Goal: Task Accomplishment & Management: Complete application form

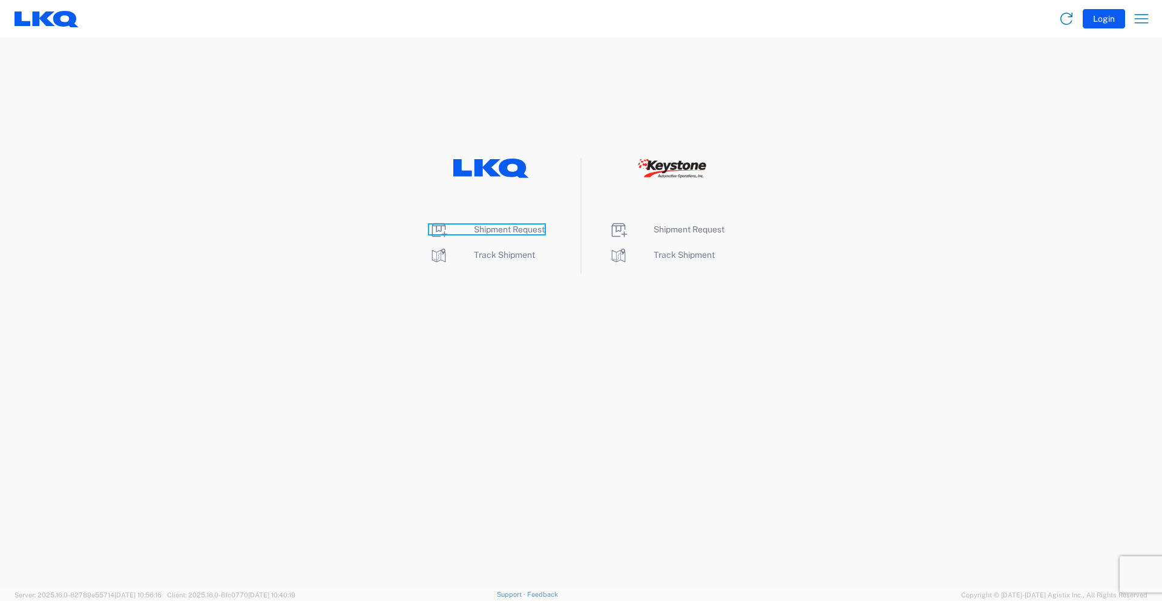
click at [523, 226] on span "Shipment Request" at bounding box center [509, 230] width 71 height 10
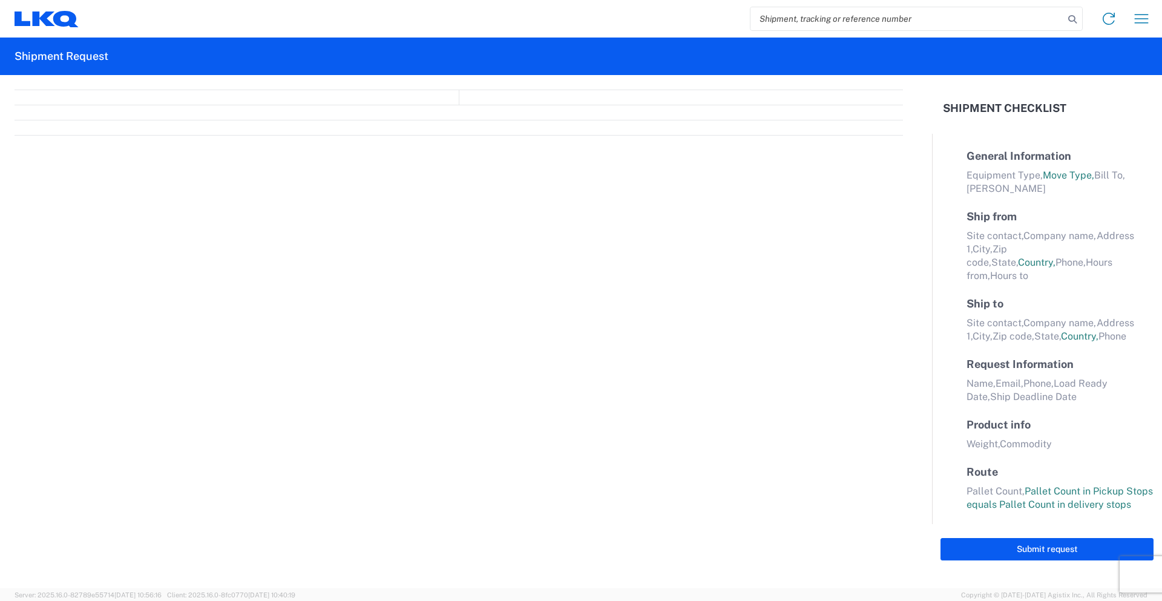
select select "FULL"
select select "LBS"
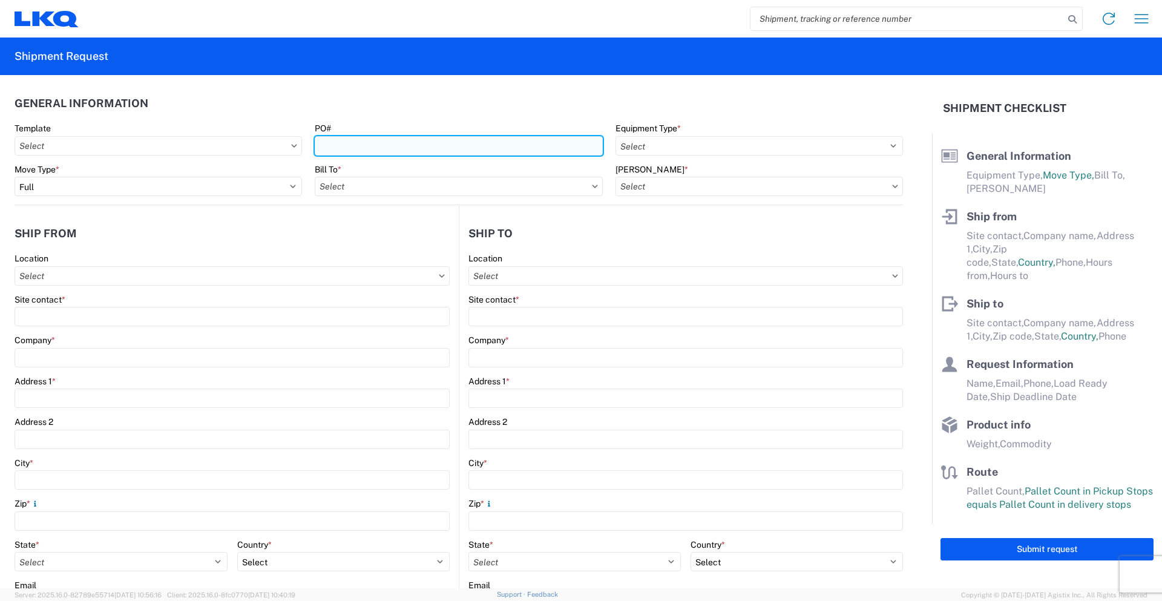
click at [487, 143] on input "PO#" at bounding box center [458, 145] width 287 height 19
type input "960-2199"
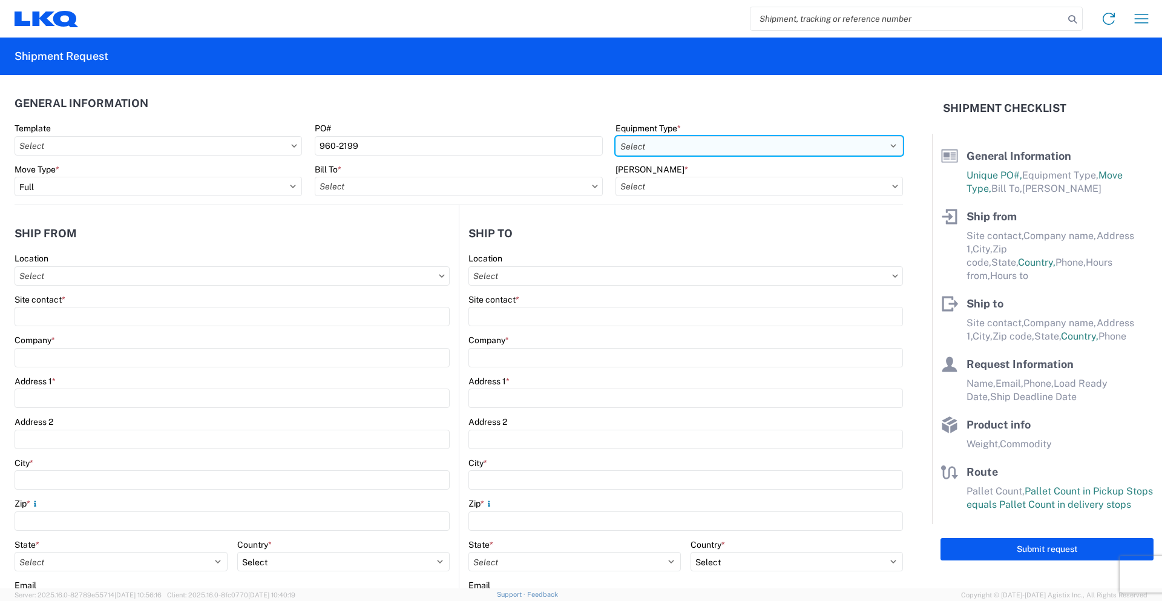
click at [632, 137] on select "Select 53’ Dry Van Flatbed Dropdeck (van) Lowboy (flatbed) Rail" at bounding box center [758, 145] width 287 height 19
select select "STDV"
click at [615, 136] on select "Select 53’ Dry Van Flatbed Dropdeck (van) Lowboy (flatbed) Rail" at bounding box center [758, 145] width 287 height 19
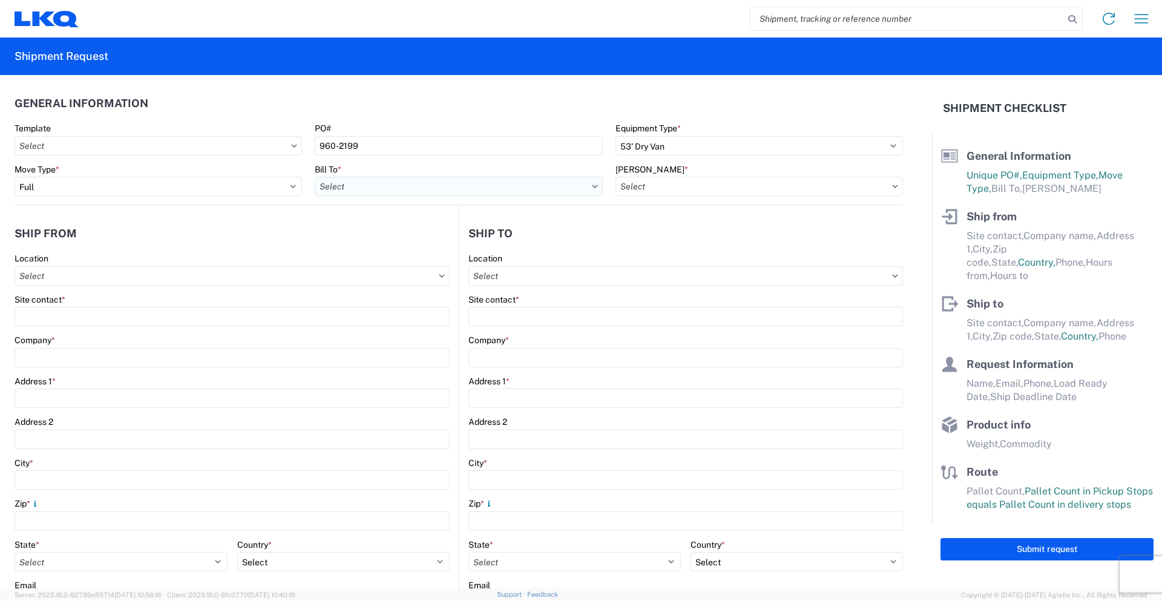
click at [459, 183] on input "Bill To *" at bounding box center [458, 186] width 287 height 19
type input "1760"
click at [437, 252] on div "1760 1760 - LKQ Best Core" at bounding box center [421, 226] width 218 height 54
click at [439, 246] on div "1760 - LKQ Best Core" at bounding box center [421, 240] width 212 height 19
type input "1760 - LKQ Best Core"
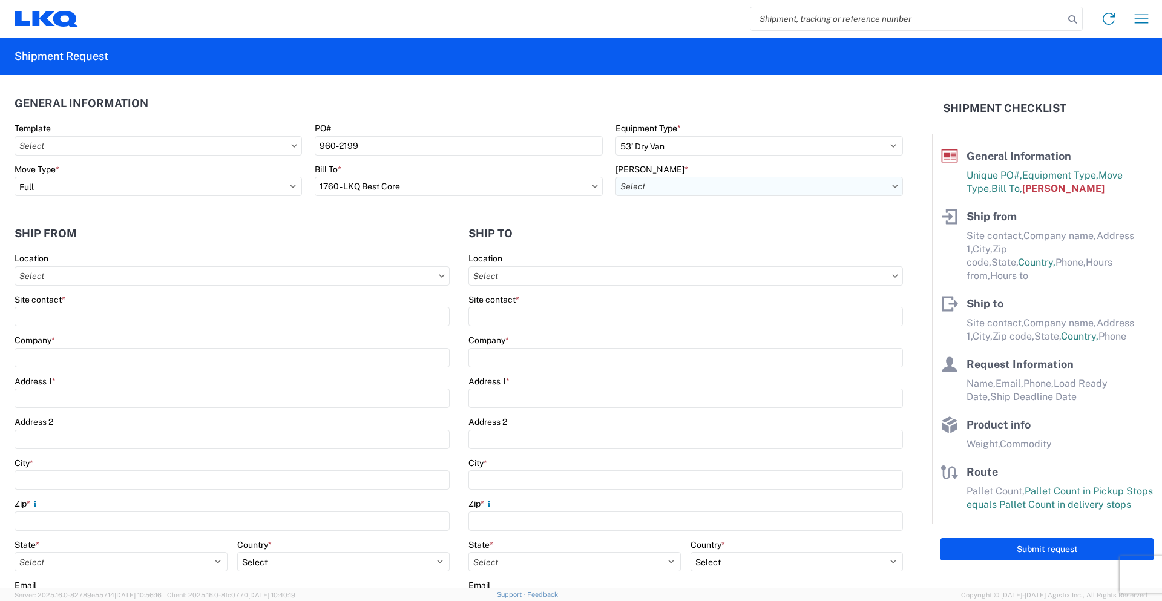
click at [719, 187] on input "[PERSON_NAME] *" at bounding box center [758, 186] width 287 height 19
type input "1760"
click at [747, 241] on div "1760-1300-50180-0000 - 1760 Freight In - Cores" at bounding box center [718, 240] width 212 height 19
type input "1760-1300-50180-0000 - 1760 Freight In - Cores"
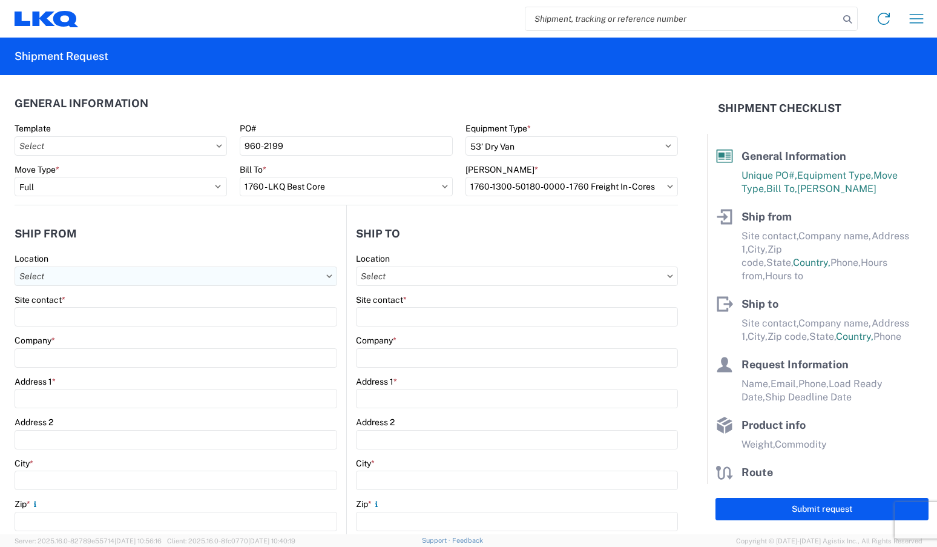
click at [115, 279] on input "Location" at bounding box center [176, 275] width 323 height 19
type input "7160"
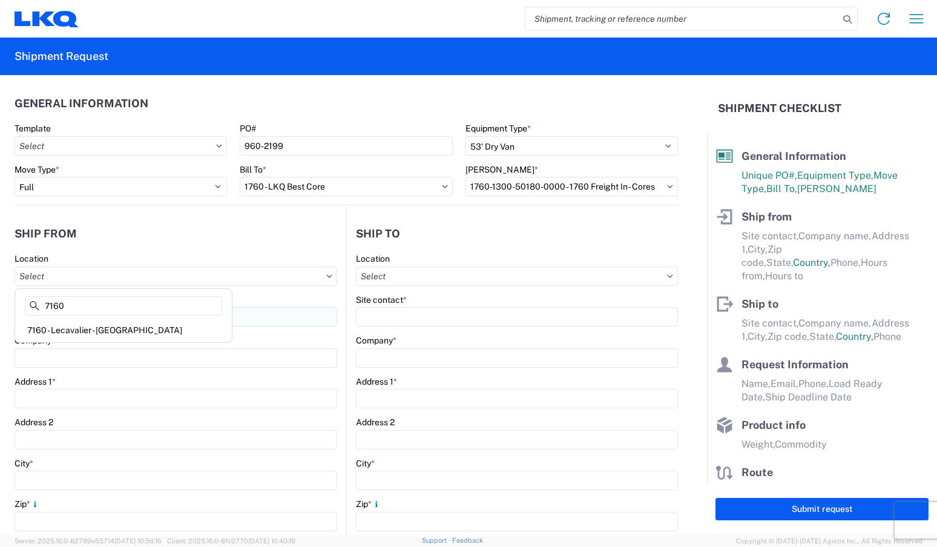
drag, startPoint x: 123, startPoint y: 334, endPoint x: 169, endPoint y: 313, distance: 50.6
click at [123, 335] on div "7160 - Lecavalier - [GEOGRAPHIC_DATA]" at bounding box center [124, 329] width 212 height 19
type input "7160 - Lecavalier - [GEOGRAPHIC_DATA]"
type input "LKQ Corporation"
type input "2925 [GEOGRAPHIC_DATA]"
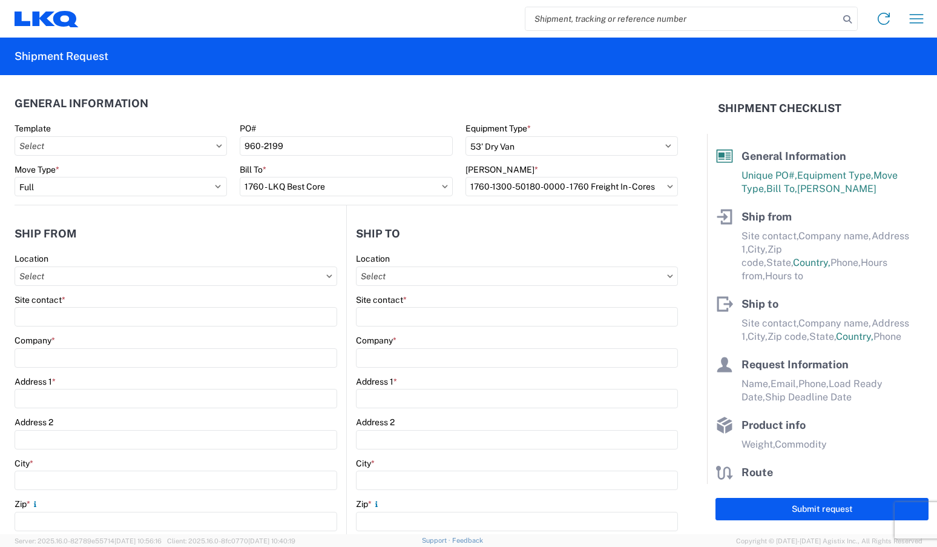
type input "Sainte-Sophie"
type input "J5J1L1"
select select
select select "CA"
type input "07:30"
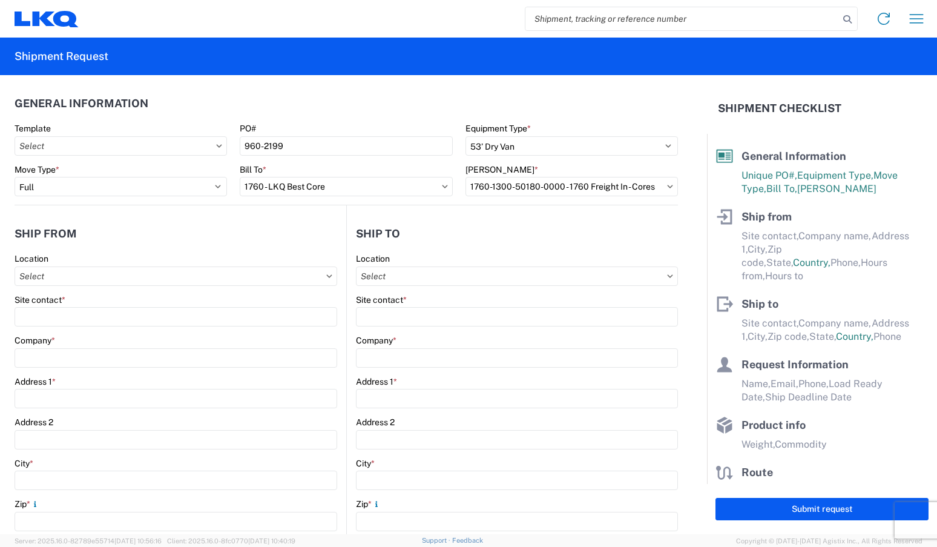
type input "14:30"
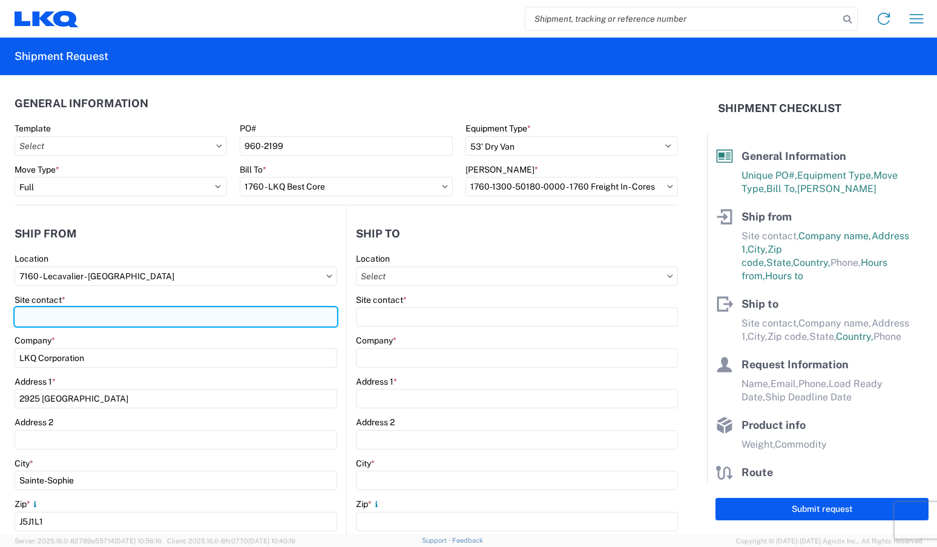
click at [199, 318] on input "Site contact *" at bounding box center [176, 316] width 323 height 19
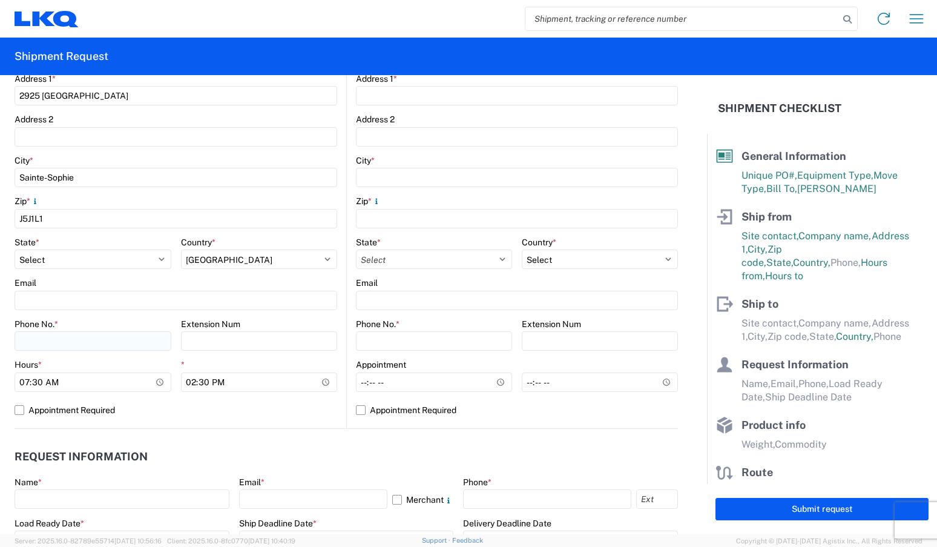
type input "[PERSON_NAME]"
click at [76, 347] on input "Phone No. *" at bounding box center [93, 340] width 157 height 19
type input "[PHONE_NUMBER]"
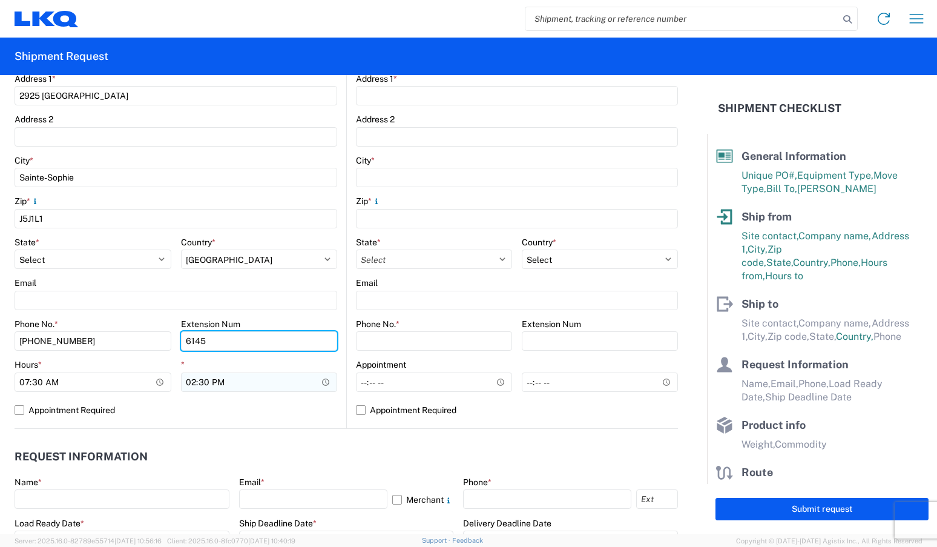
type input "6145"
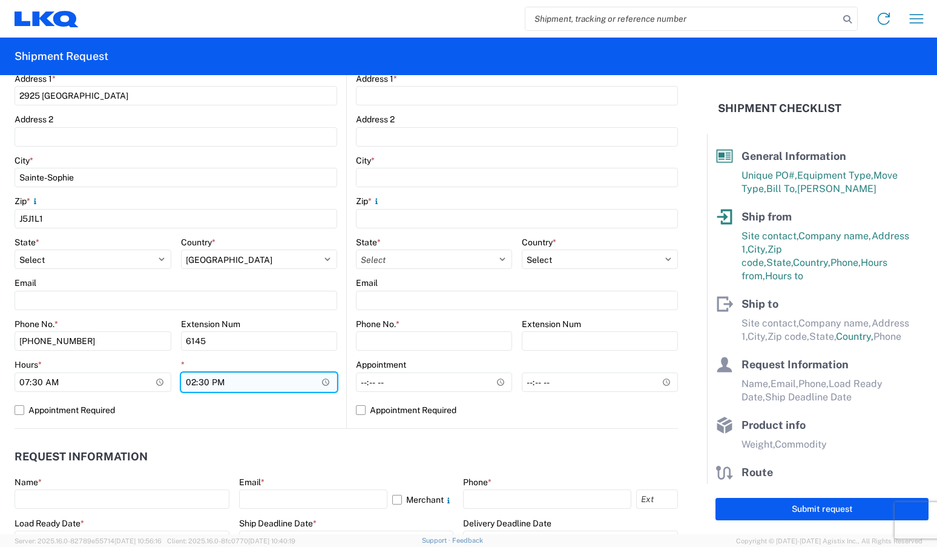
click at [201, 381] on input "14:30" at bounding box center [259, 381] width 157 height 19
type input "14:00"
type input "13:30"
click at [20, 409] on label "Appointment Required" at bounding box center [176, 409] width 323 height 19
click at [0, 0] on input "Appointment Required" at bounding box center [0, 0] width 0 height 0
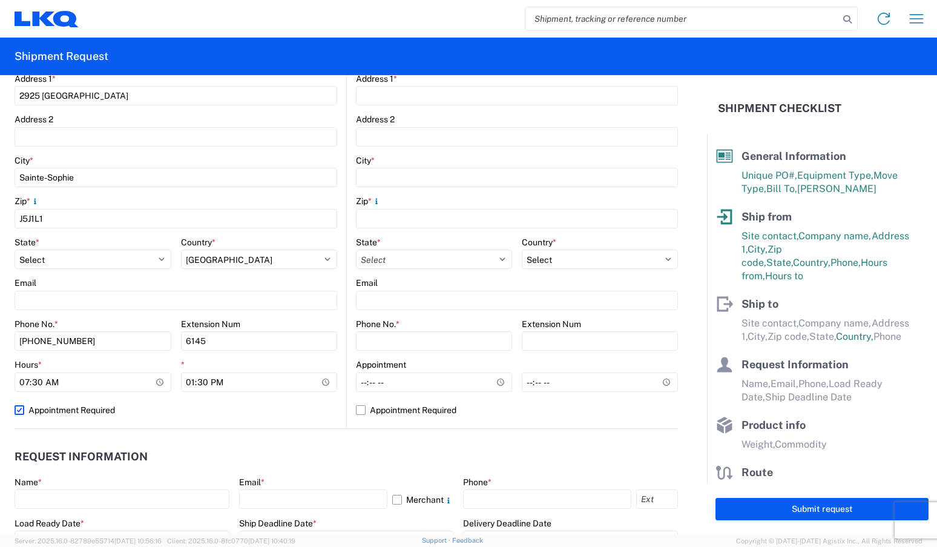
select select "CA"
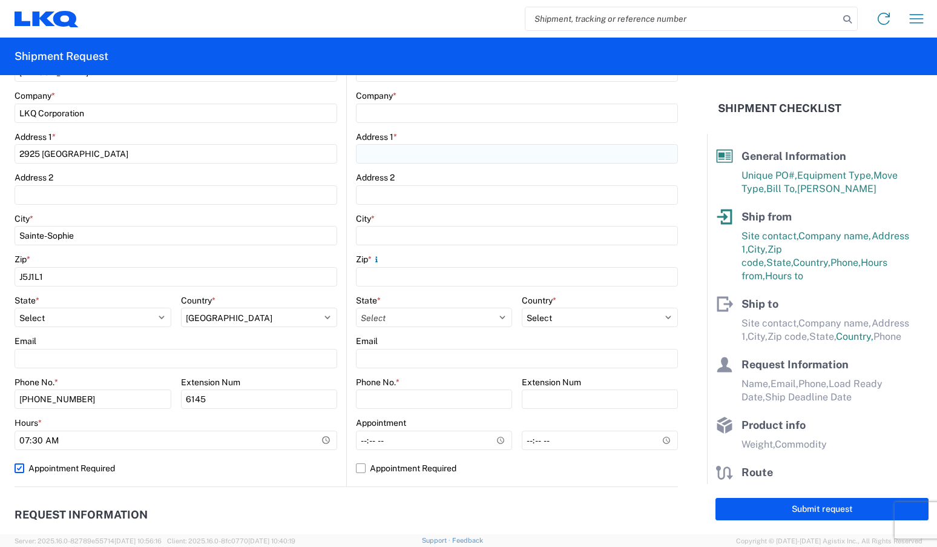
scroll to position [121, 0]
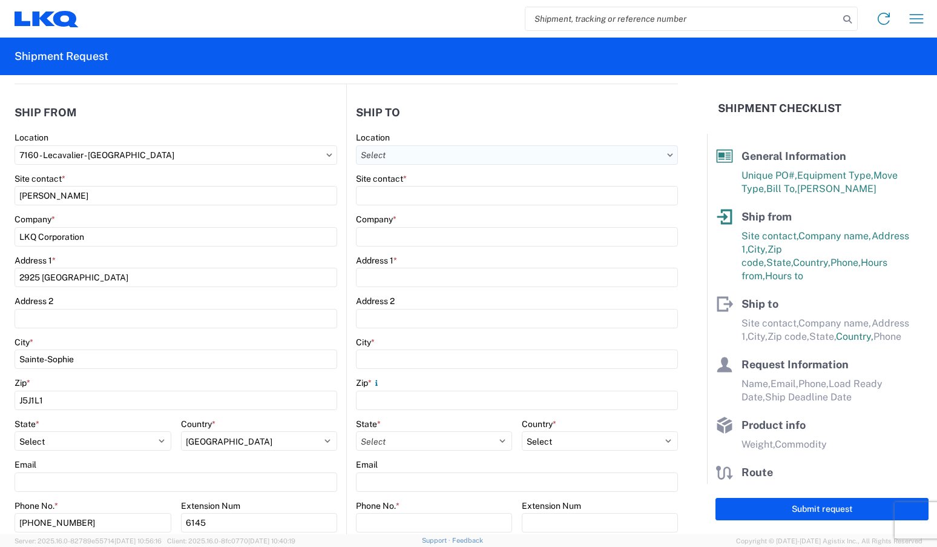
click at [453, 162] on input "Location" at bounding box center [517, 154] width 322 height 19
type input "1760"
click at [464, 206] on div "1760 - LKQ Best Core" at bounding box center [461, 208] width 212 height 19
type input "1760 - LKQ Best Core"
type input "LKQ Corporation"
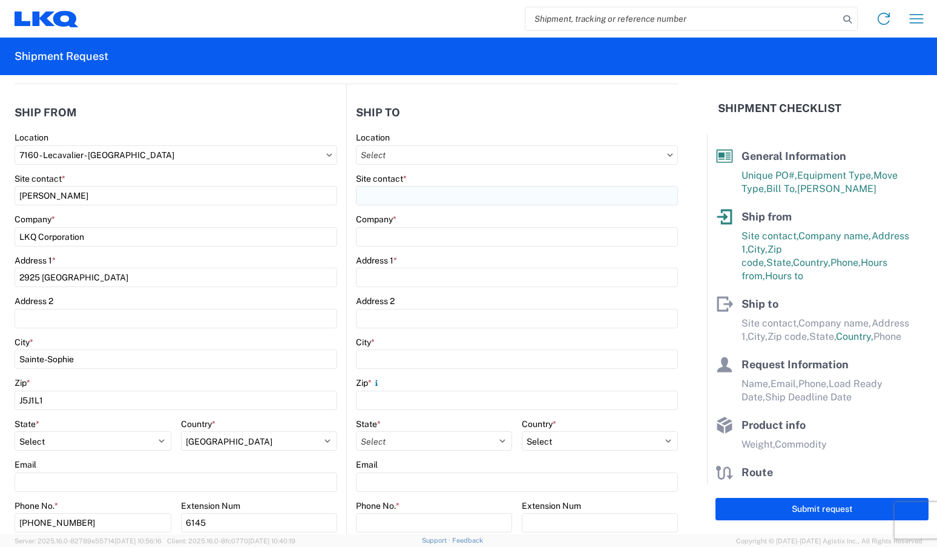
type input "[STREET_ADDRESS]"
type input "[GEOGRAPHIC_DATA]"
type input "77038"
select select "[GEOGRAPHIC_DATA]"
select select "US"
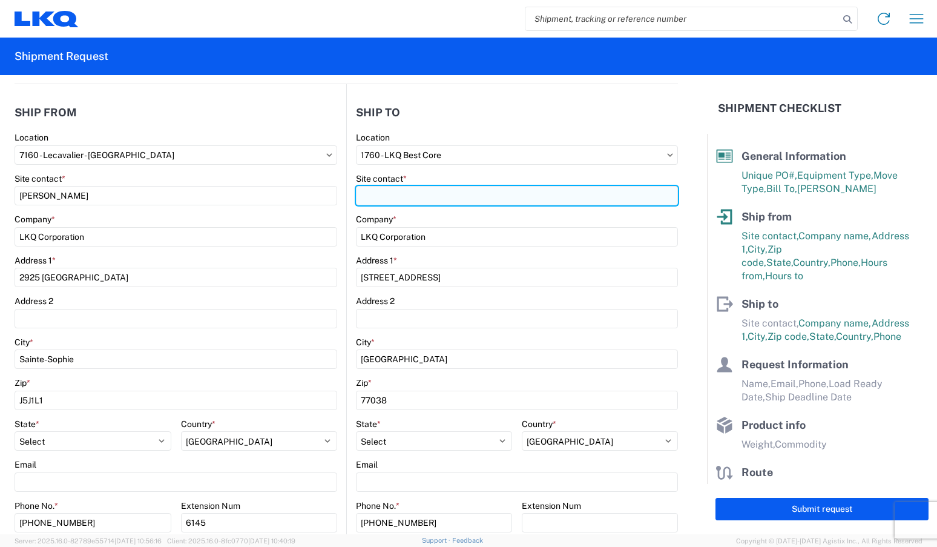
click at [455, 194] on input "Site contact *" at bounding box center [517, 195] width 322 height 19
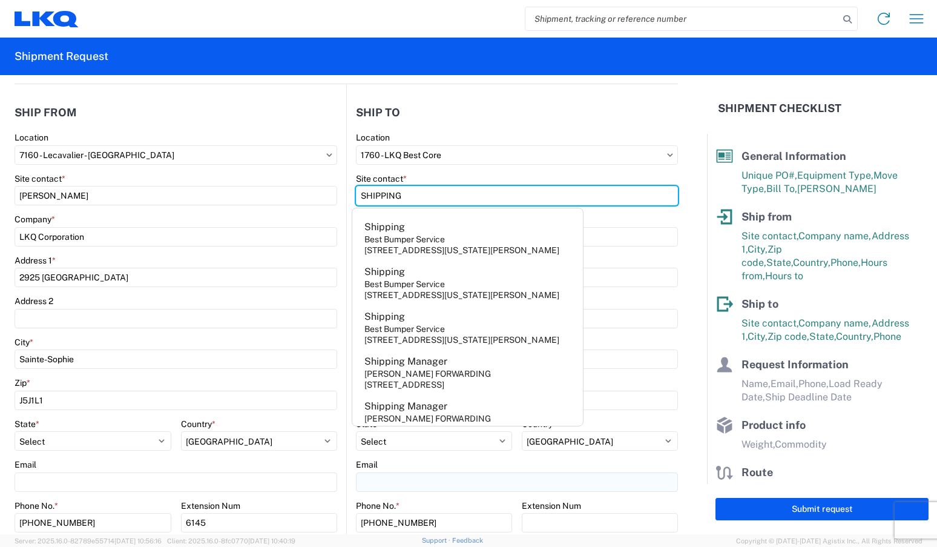
type input "SHIPPING"
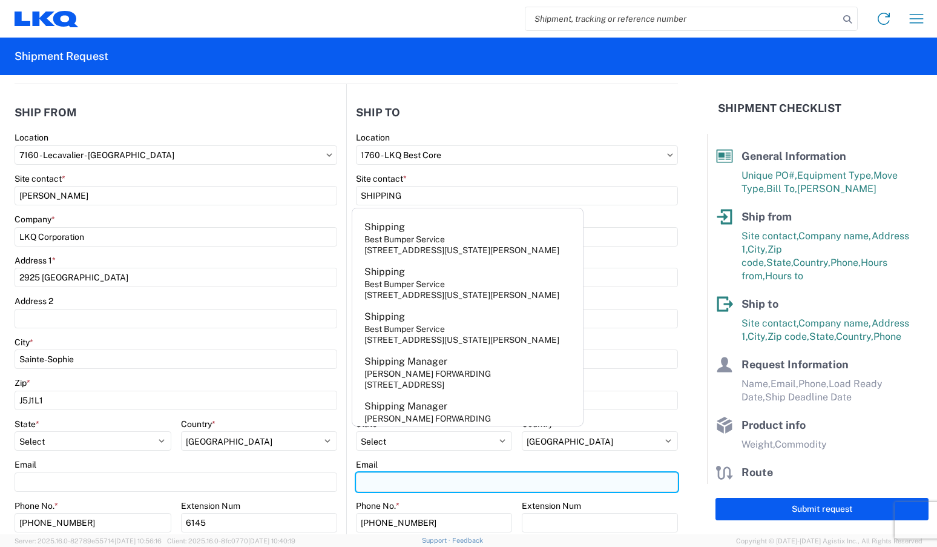
click at [337, 479] on input "Email" at bounding box center [176, 481] width 323 height 19
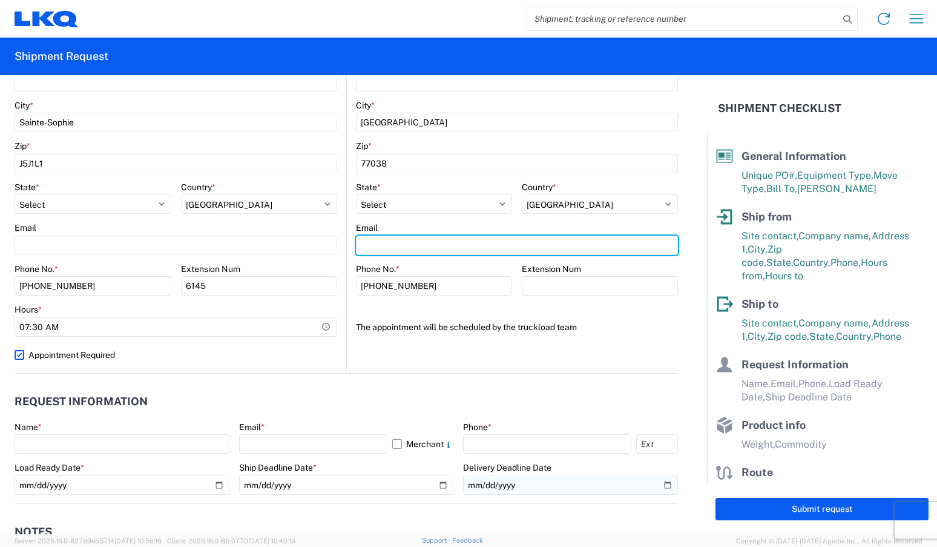
scroll to position [363, 0]
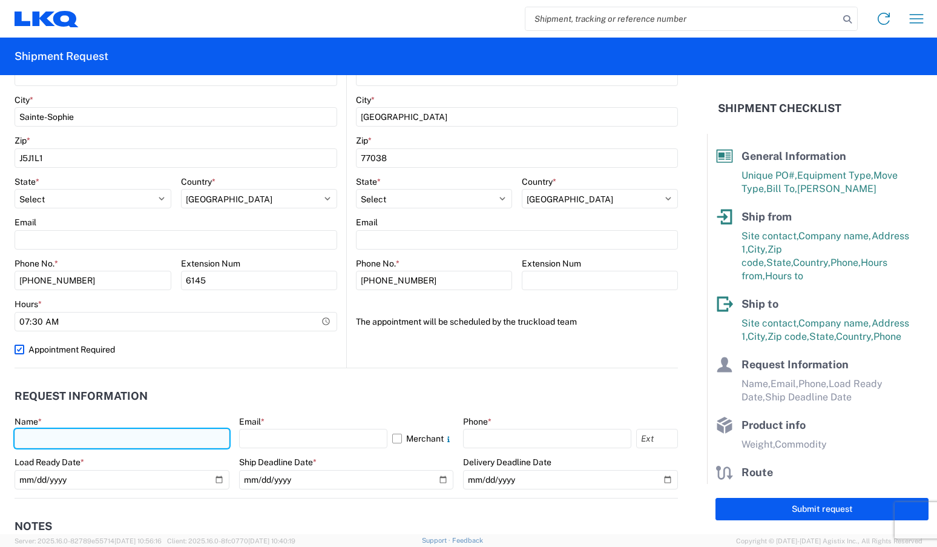
click at [151, 442] on input "text" at bounding box center [122, 437] width 215 height 19
type input "[PERSON_NAME]"
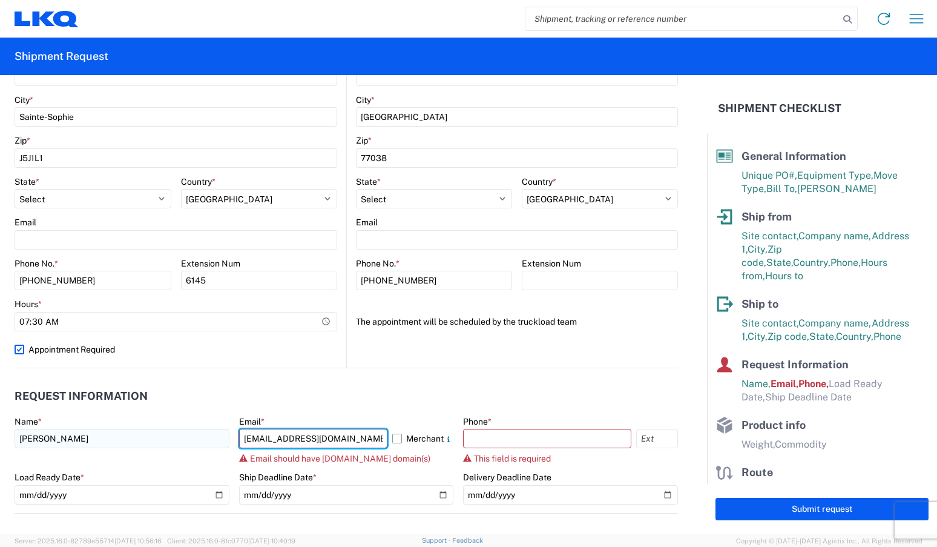
drag, startPoint x: 372, startPoint y: 440, endPoint x: 129, endPoint y: 437, distance: 243.3
click at [130, 437] on div "Name * [PERSON_NAME] Email * [EMAIL_ADDRESS][DOMAIN_NAME] Merchant Email should…" at bounding box center [346, 464] width 663 height 97
type input "[EMAIL_ADDRESS][DOMAIN_NAME]"
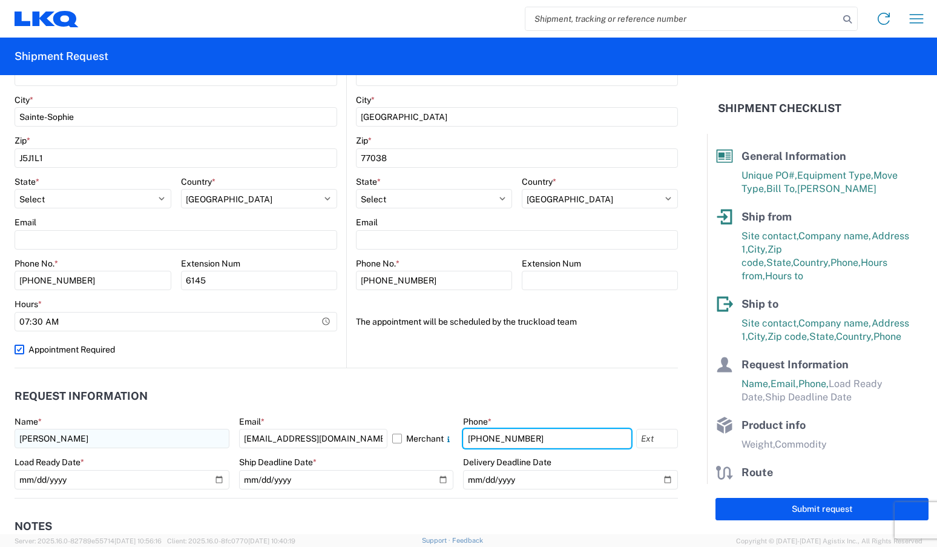
type input "[PHONE_NUMBER]"
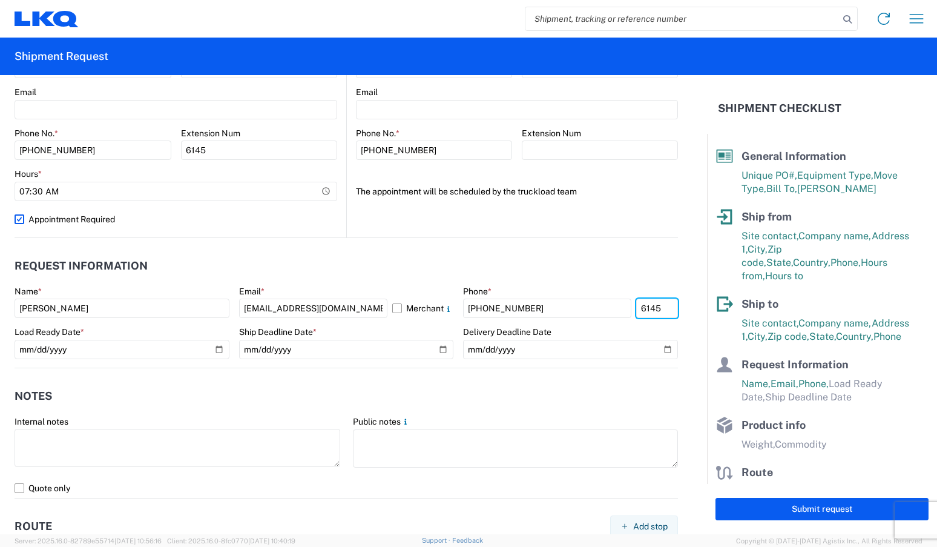
scroll to position [545, 0]
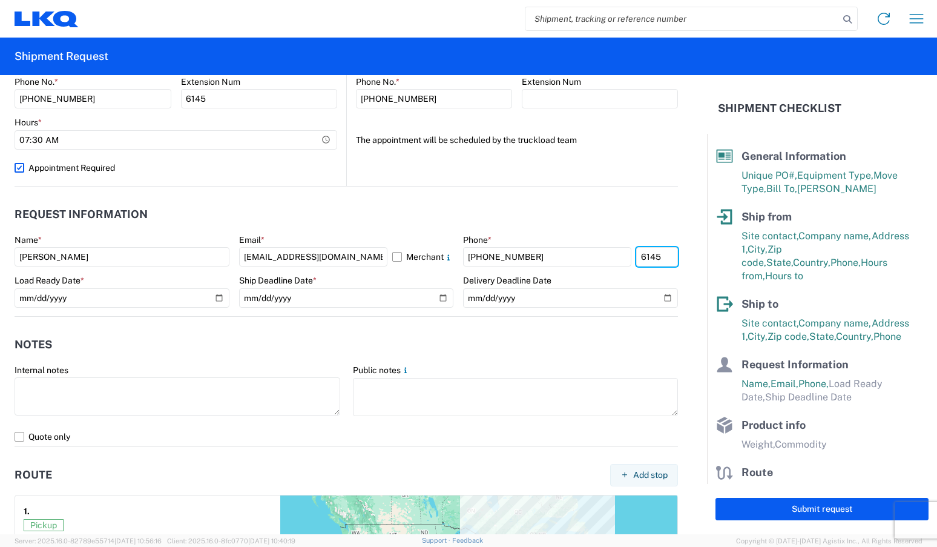
type input "6145"
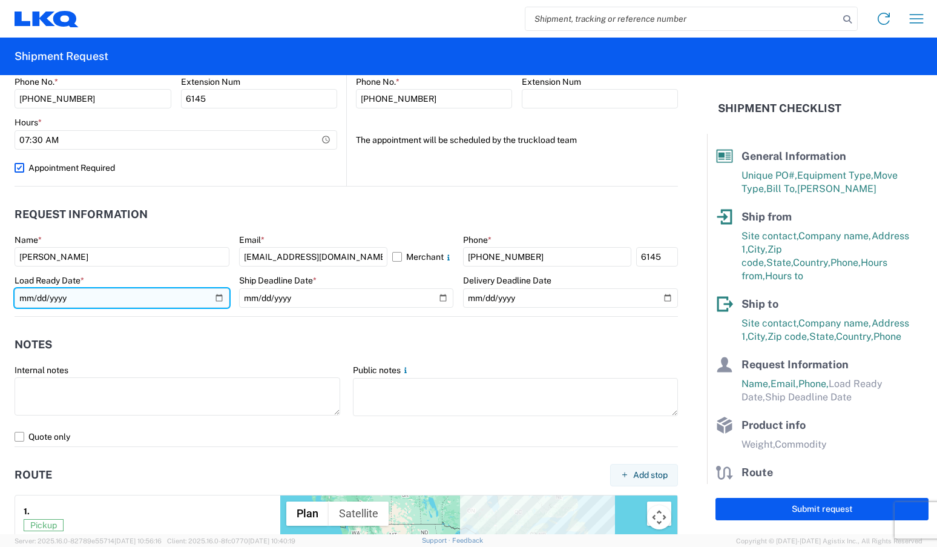
click at [149, 303] on input "date" at bounding box center [122, 297] width 215 height 19
click at [217, 301] on input "date" at bounding box center [122, 297] width 215 height 19
type input "[DATE]"
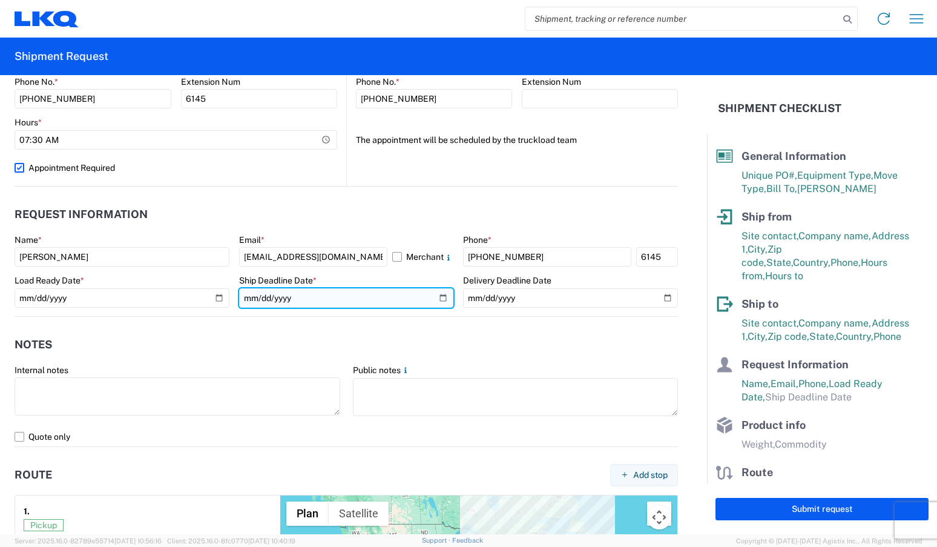
click at [435, 298] on input "date" at bounding box center [346, 297] width 215 height 19
type input "[DATE]"
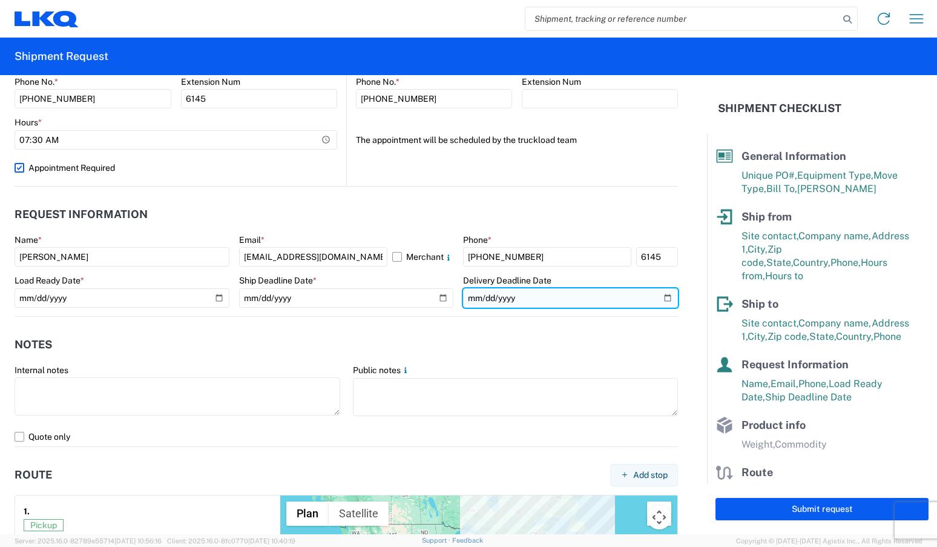
click at [657, 295] on input "date" at bounding box center [570, 297] width 215 height 19
type input "[DATE]"
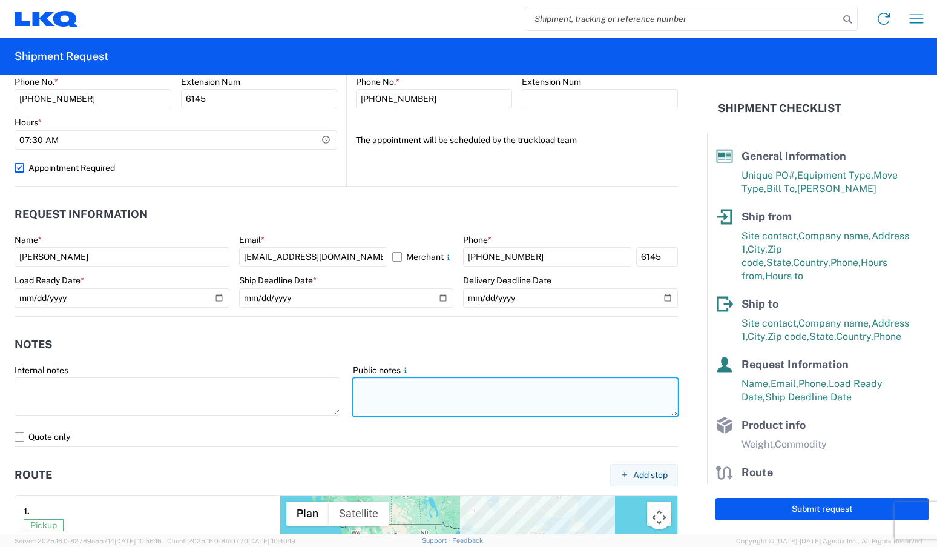
click at [418, 394] on textarea at bounding box center [516, 397] width 326 height 38
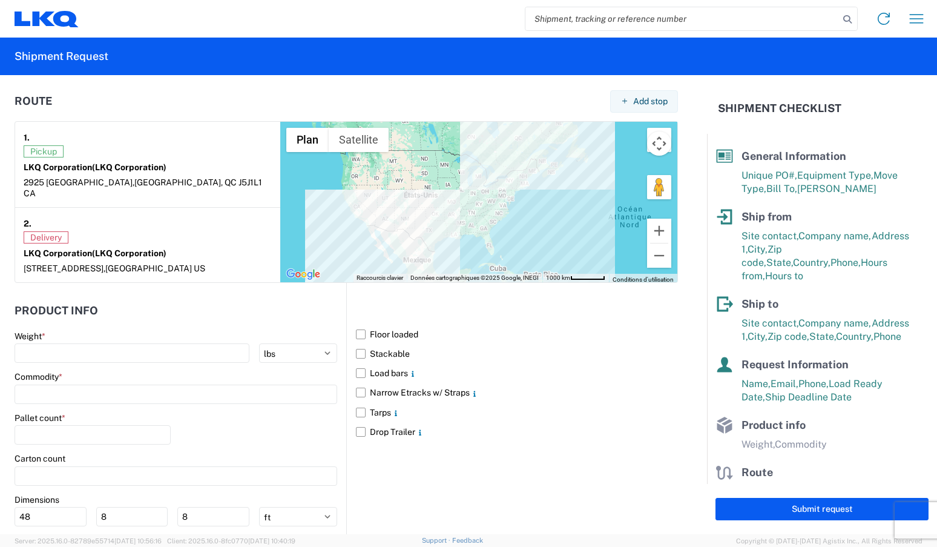
scroll to position [993, 0]
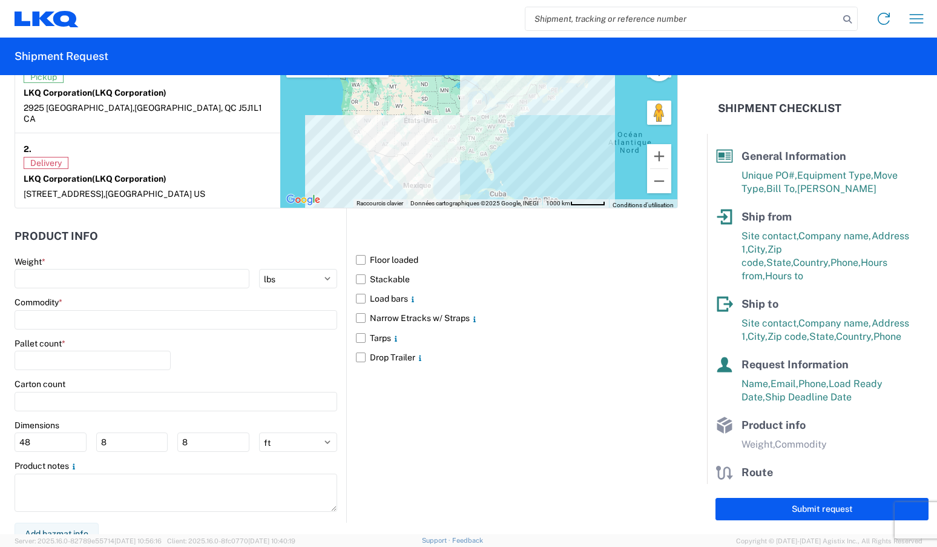
type textarea "please respect pick up hours"
click at [48, 257] on div "Weight * kgs lbs" at bounding box center [176, 272] width 323 height 33
click at [61, 269] on input "number" at bounding box center [132, 278] width 235 height 19
type input "41700"
click at [54, 317] on input at bounding box center [176, 319] width 323 height 19
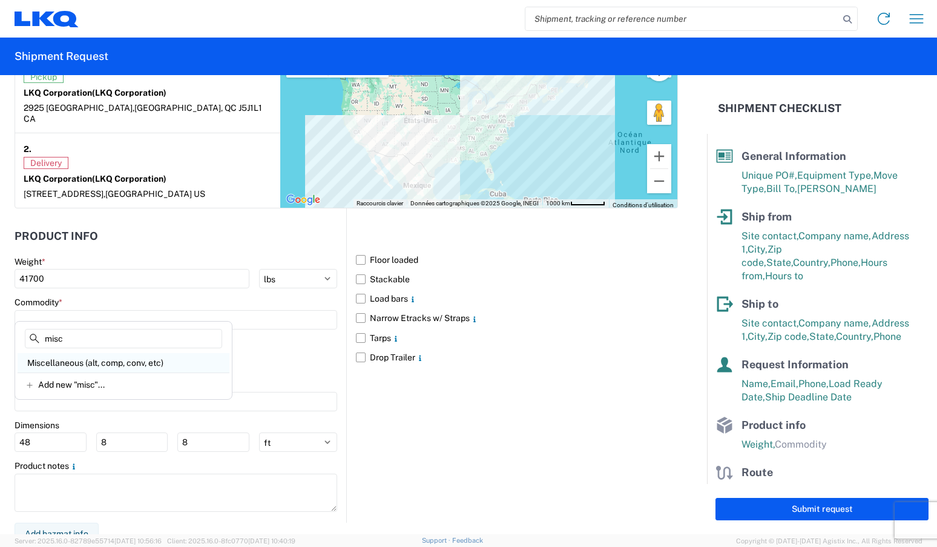
type input "misc"
click at [85, 358] on div "Miscellaneous (alt, comp, conv, etc)" at bounding box center [124, 362] width 212 height 19
type input "Miscellaneous (alt, comp, conv, etc)"
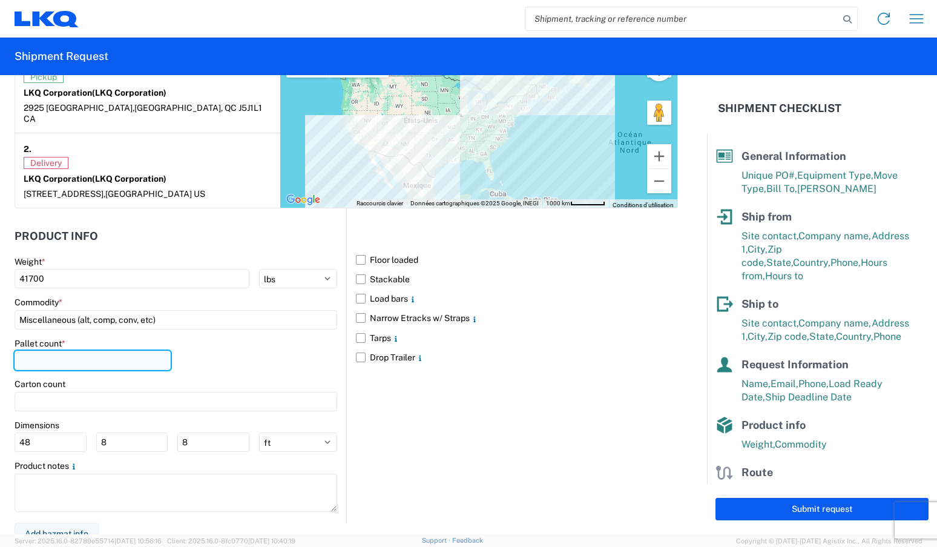
click at [86, 355] on input "number" at bounding box center [93, 359] width 156 height 19
type input "21"
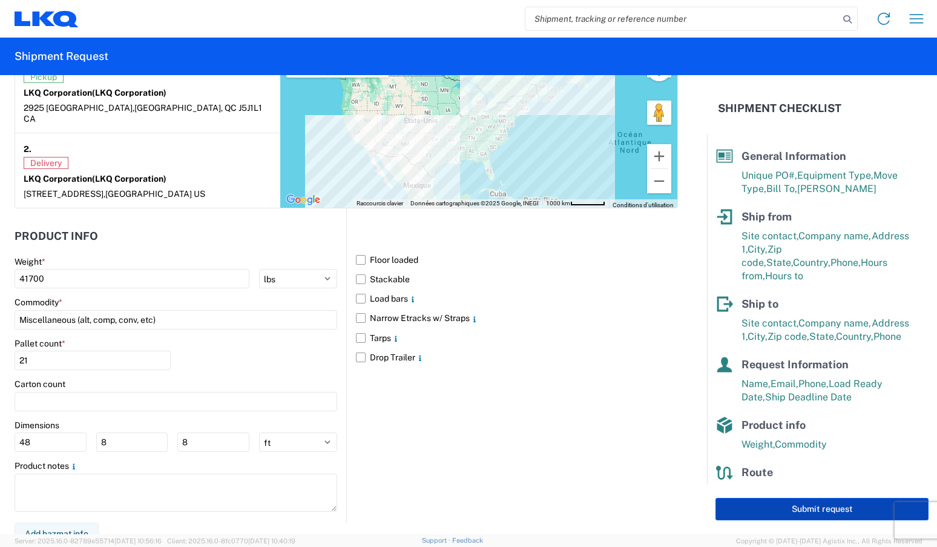
click at [787, 510] on button "Submit request" at bounding box center [821, 508] width 213 height 22
select select "[GEOGRAPHIC_DATA]"
select select "US"
